Goal: Information Seeking & Learning: Find specific fact

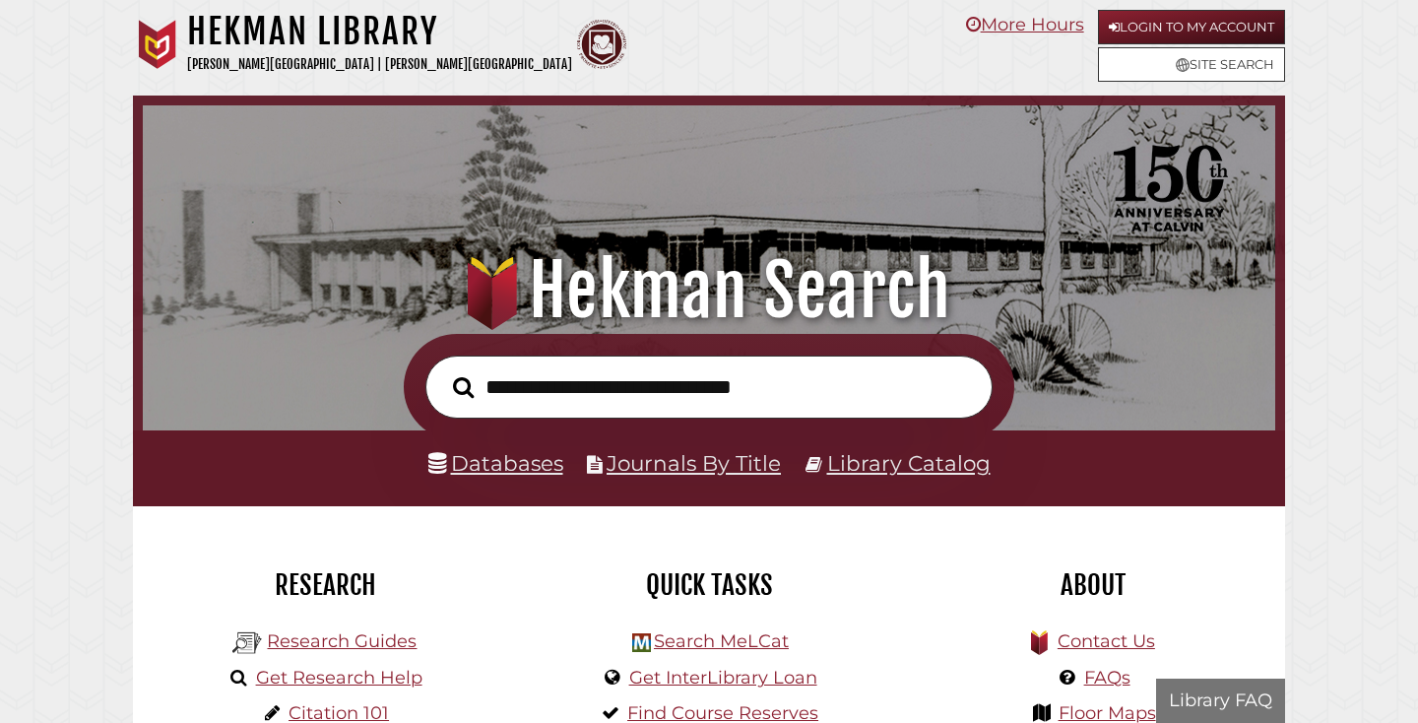
scroll to position [374, 1123]
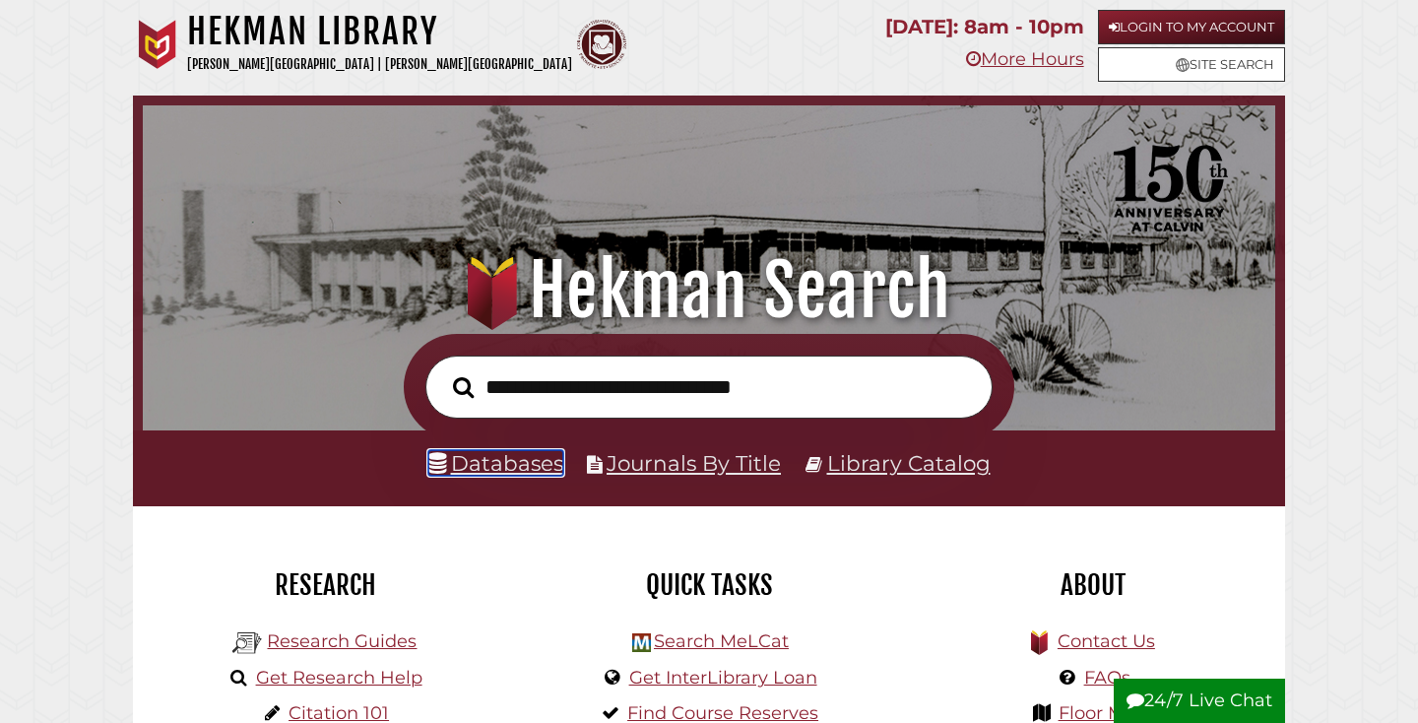
click at [512, 463] on link "Databases" at bounding box center [495, 463] width 135 height 26
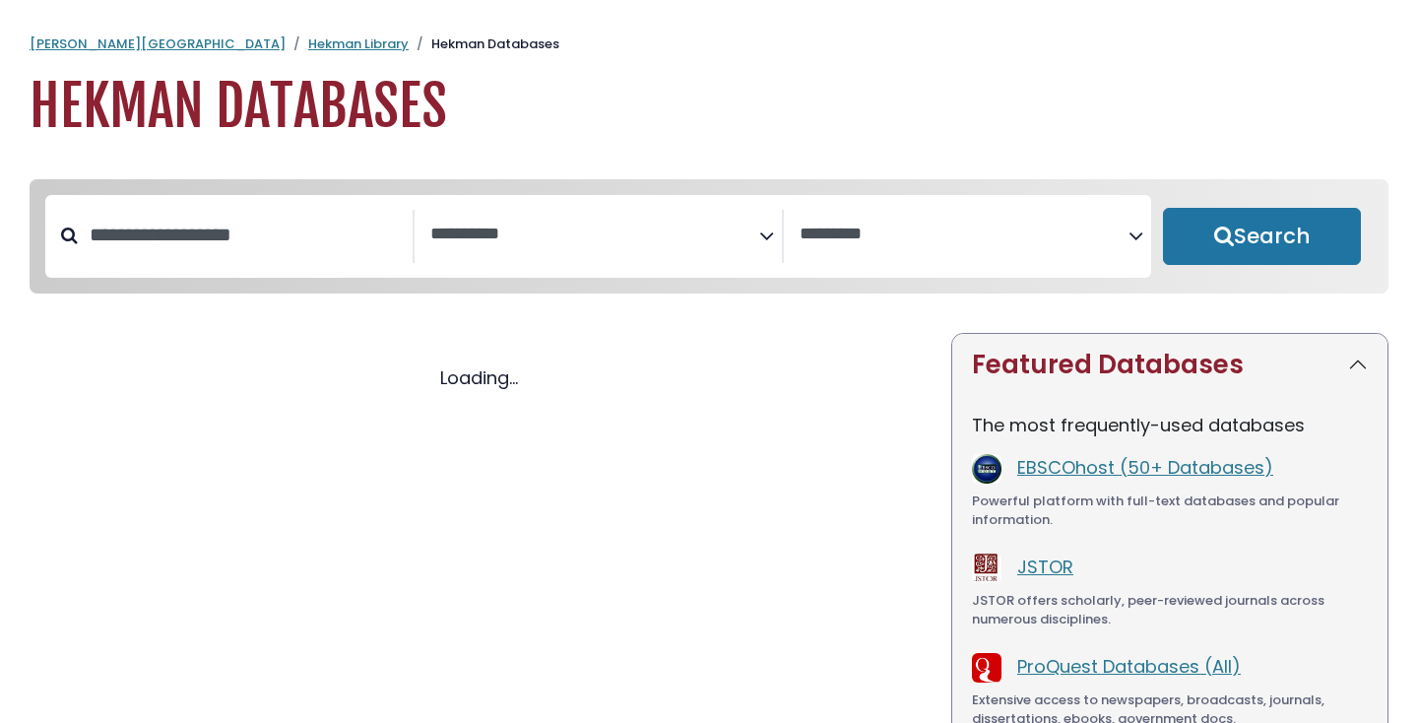
select select "Database Subject Filter"
select select "Database Vendors Filter"
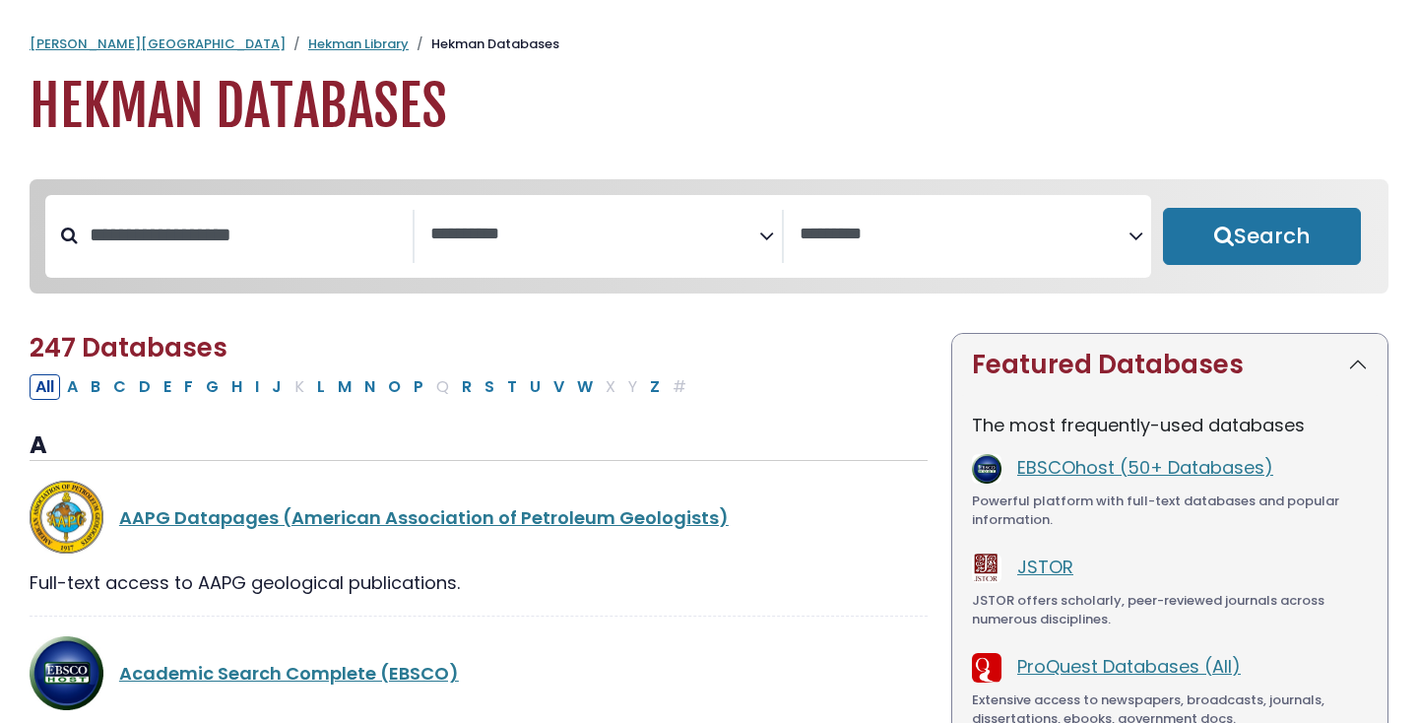
select select "Database Subject Filter"
select select "Database Vendors Filter"
click at [318, 225] on input "Search database by title or keyword" at bounding box center [245, 235] width 335 height 32
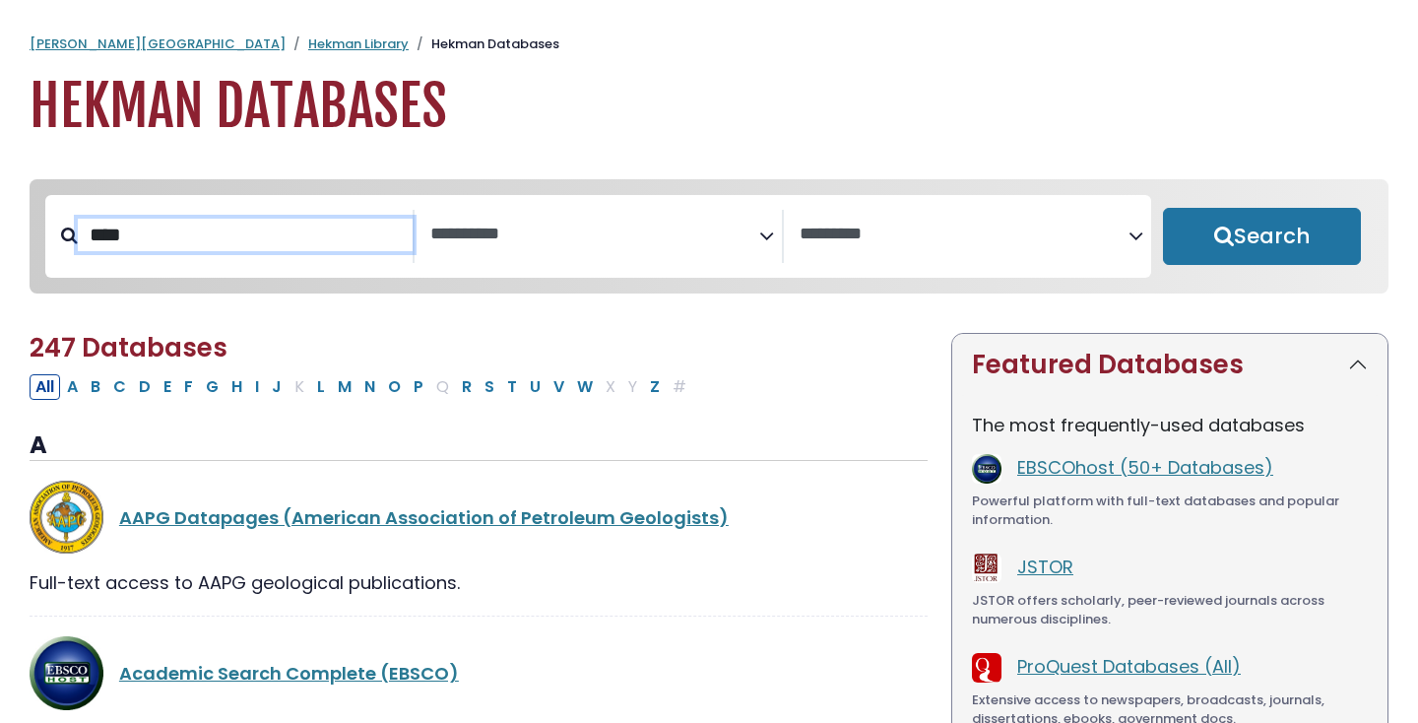
type input "****"
click at [1163, 208] on button "Search" at bounding box center [1262, 236] width 198 height 57
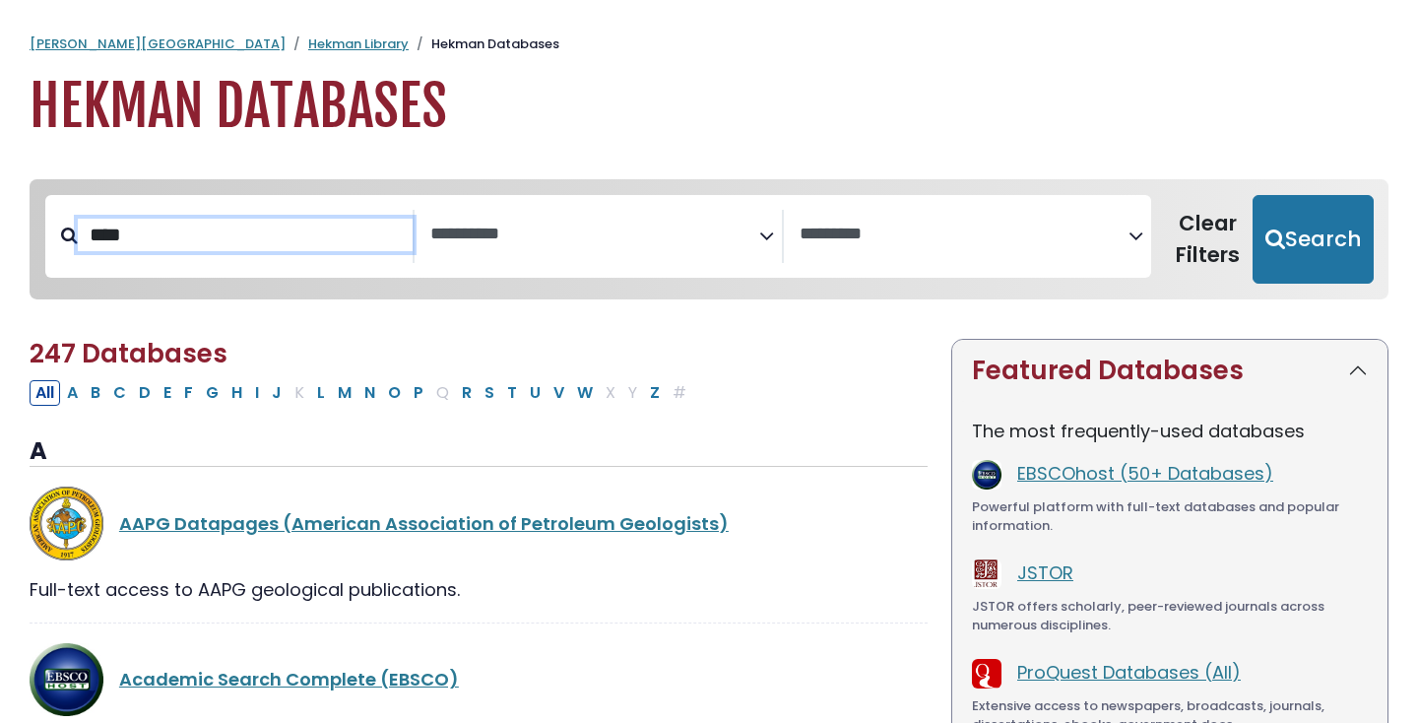
select select "Database Subject Filter"
select select "Database Vendors Filter"
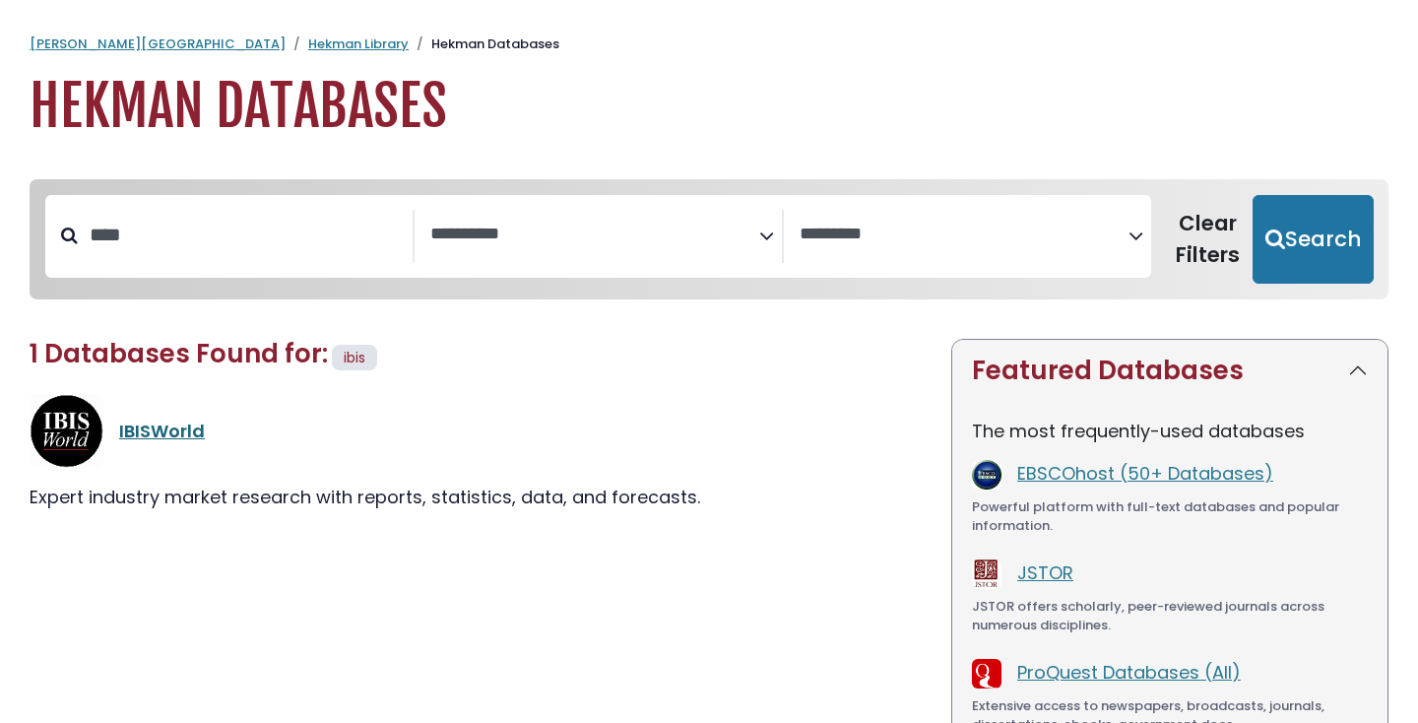
click at [180, 425] on link "IBISWorld" at bounding box center [162, 430] width 86 height 25
